Goal: Task Accomplishment & Management: Manage account settings

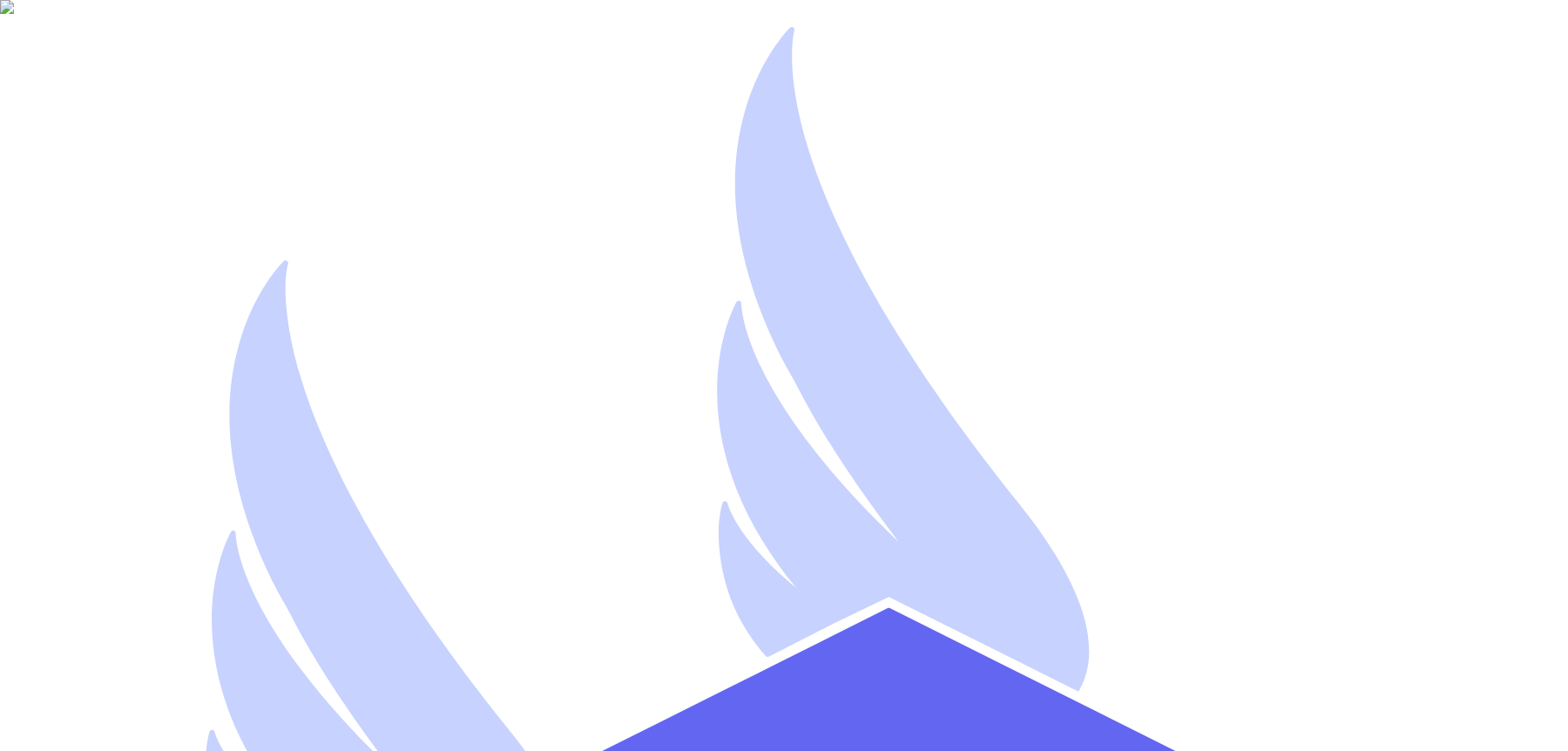
type input "[EMAIL_ADDRESS][DOMAIN_NAME]"
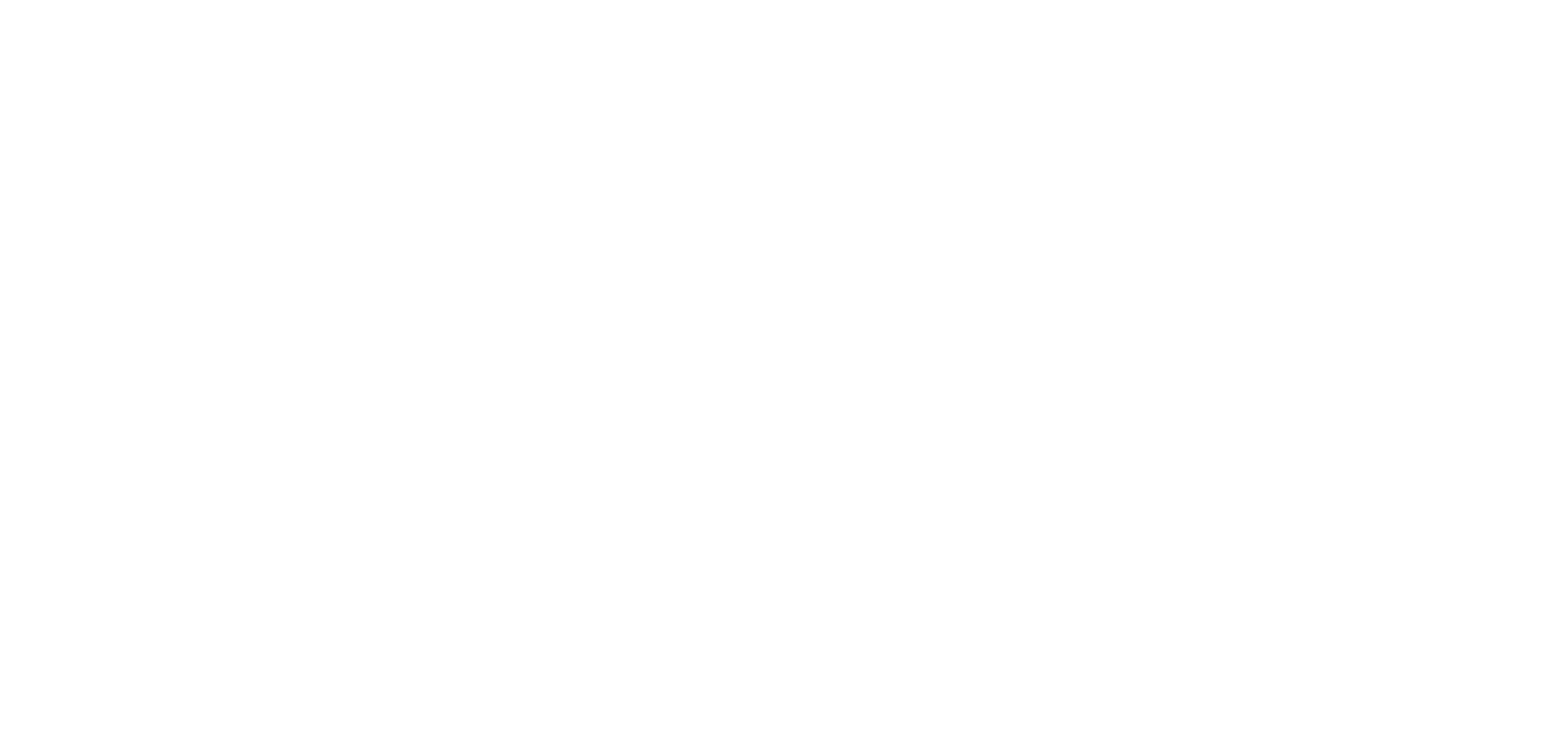
click at [160, 7] on body at bounding box center [784, 7] width 1554 height 0
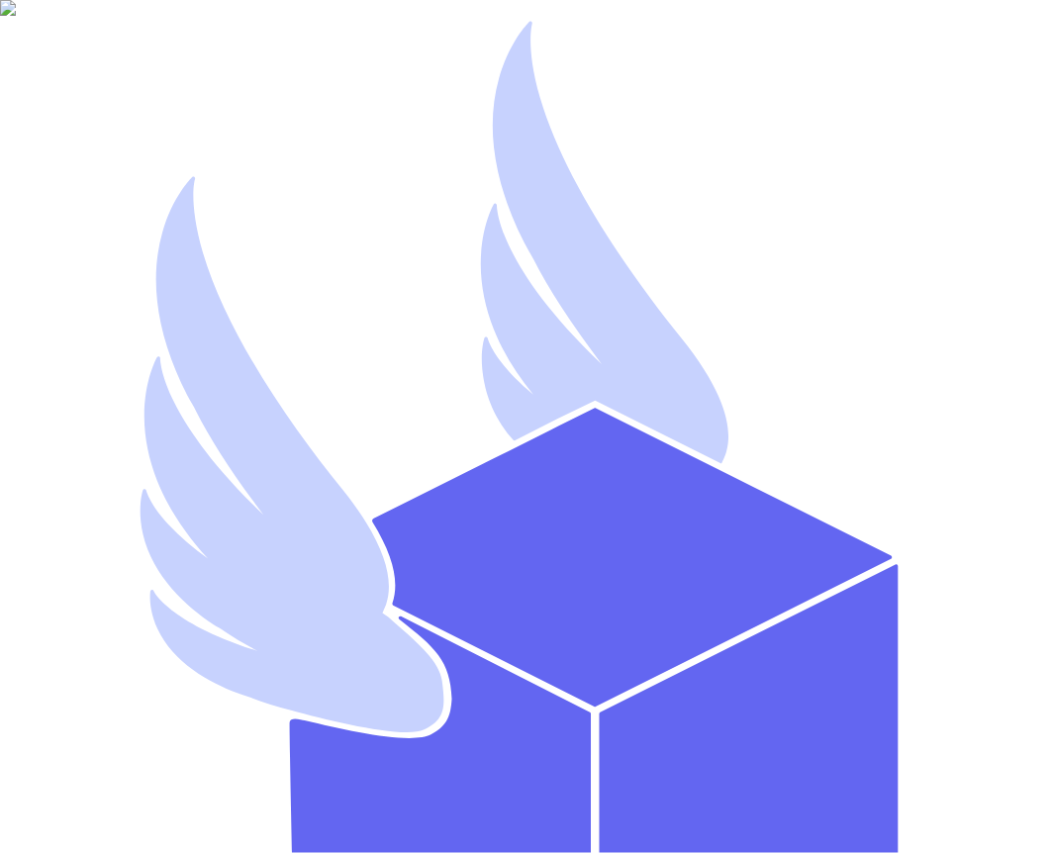
type input "[EMAIL_ADDRESS][DOMAIN_NAME]"
